Goal: Entertainment & Leisure: Consume media (video, audio)

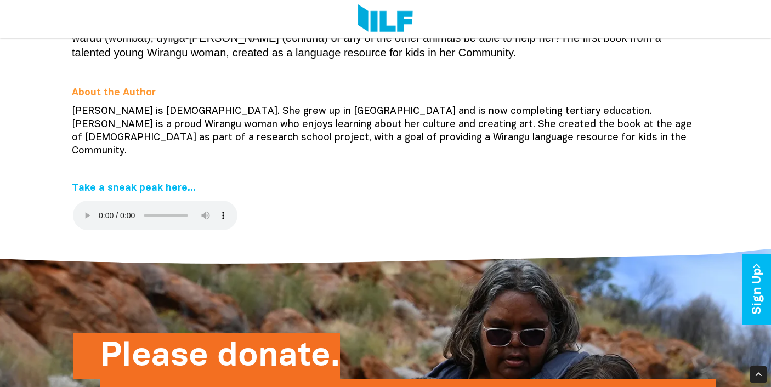
scroll to position [362, 0]
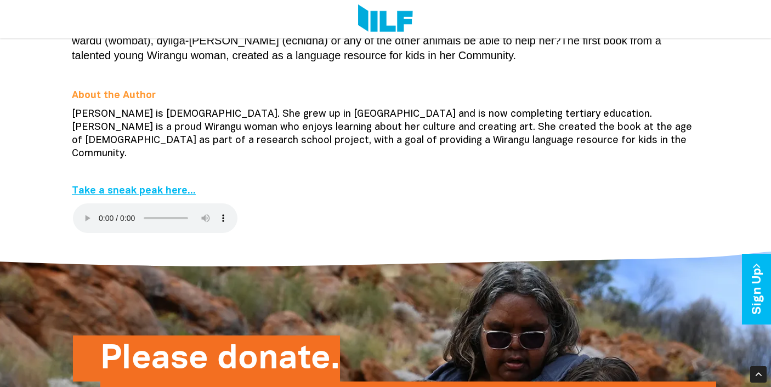
click at [109, 187] on link "Take a sneak peak here..." at bounding box center [134, 191] width 124 height 9
click at [86, 204] on audio at bounding box center [155, 219] width 165 height 30
click at [84, 204] on audio at bounding box center [155, 219] width 165 height 30
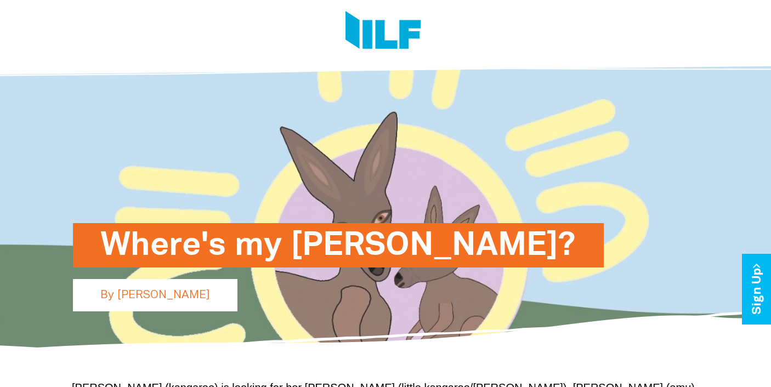
scroll to position [0, 0]
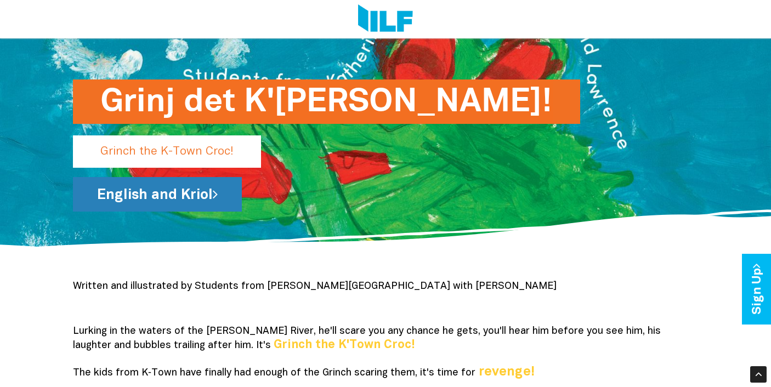
scroll to position [98, 0]
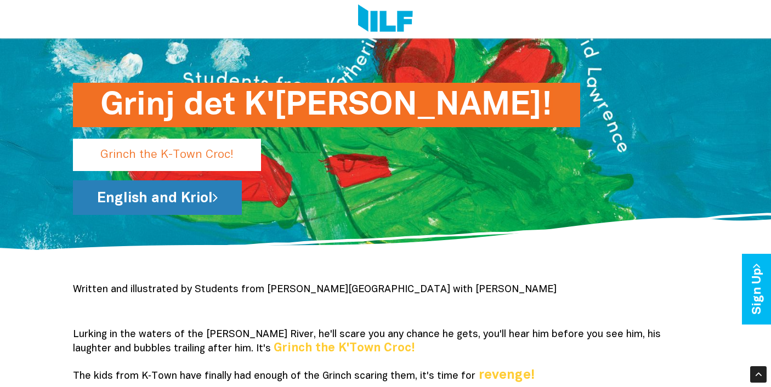
click at [212, 196] on link "English and Kriol" at bounding box center [157, 197] width 169 height 35
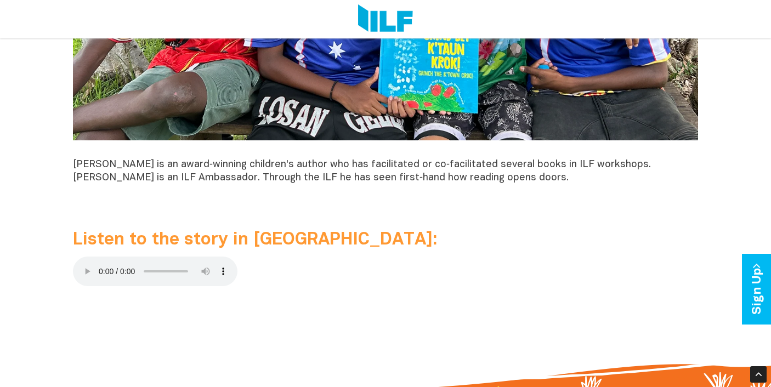
scroll to position [994, 0]
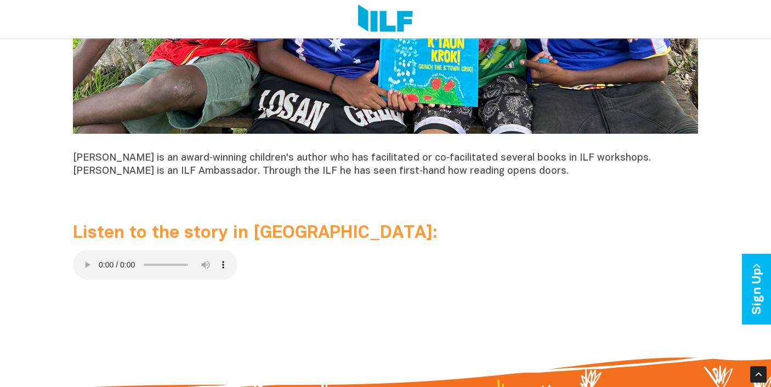
click at [85, 257] on audio at bounding box center [155, 265] width 165 height 30
click at [98, 258] on audio at bounding box center [155, 265] width 165 height 30
click at [81, 258] on audio at bounding box center [155, 265] width 165 height 30
drag, startPoint x: 95, startPoint y: 259, endPoint x: 135, endPoint y: 264, distance: 39.7
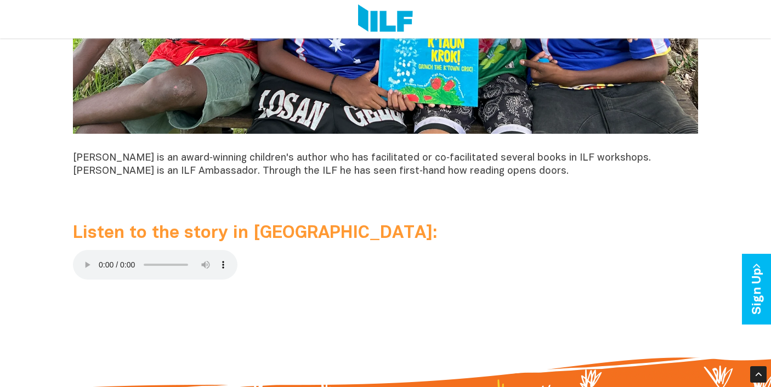
click at [135, 264] on audio at bounding box center [155, 265] width 165 height 30
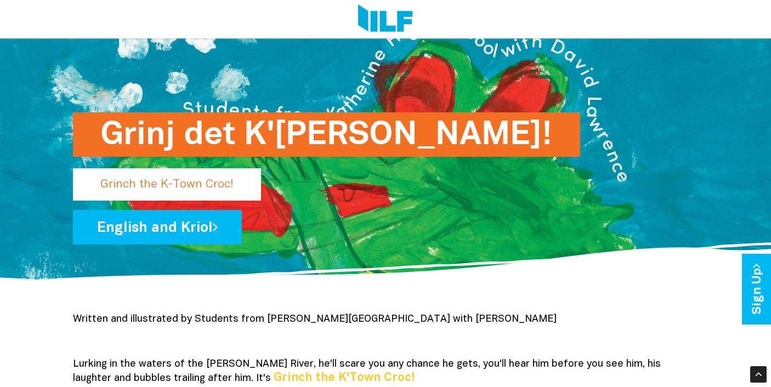
scroll to position [65, 0]
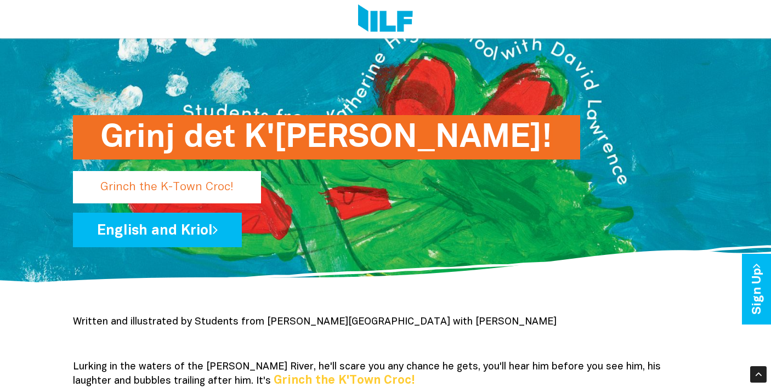
click at [190, 186] on p "Grinch the K-Town Croc!" at bounding box center [167, 187] width 188 height 32
click at [219, 137] on h1 "Grinj det K'Taun Krok!" at bounding box center [326, 137] width 453 height 44
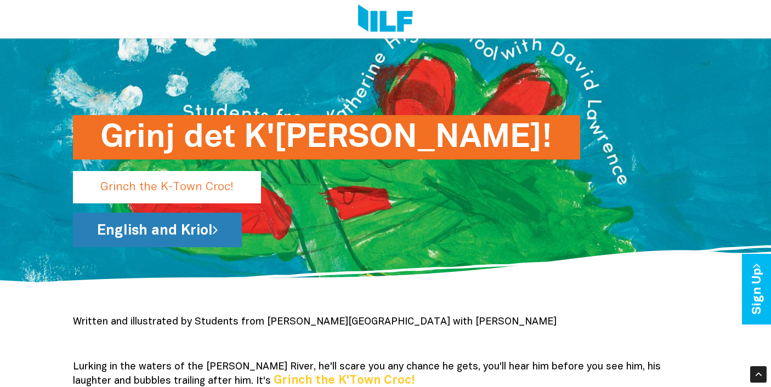
click at [171, 236] on link "English and Kriol" at bounding box center [157, 230] width 169 height 35
